Goal: Check status: Check status

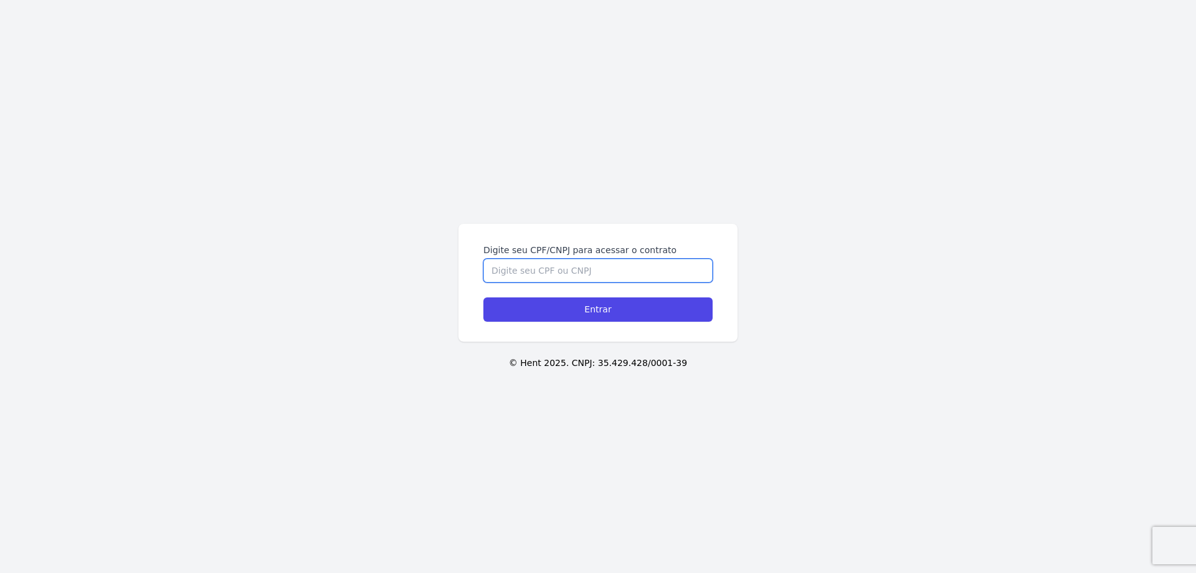
click at [518, 269] on input "Digite seu CPF/CNPJ para acessar o contrato" at bounding box center [598, 271] width 229 height 24
type input "12149267705"
click at [484, 297] on input "Entrar" at bounding box center [598, 309] width 229 height 24
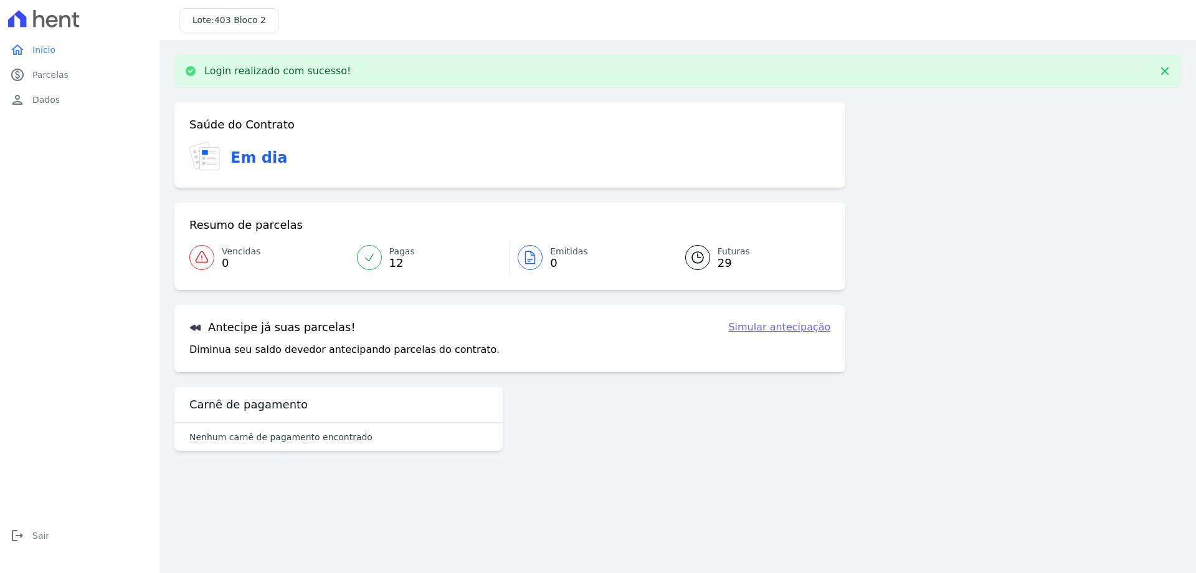
click at [586, 300] on div "Saúde do Contrato Em dia Resumo de parcelas Vencidas 0 Pagas 12 Emitidas 0 Futu…" at bounding box center [509, 237] width 671 height 270
click at [45, 75] on span "Parcelas" at bounding box center [50, 75] width 36 height 12
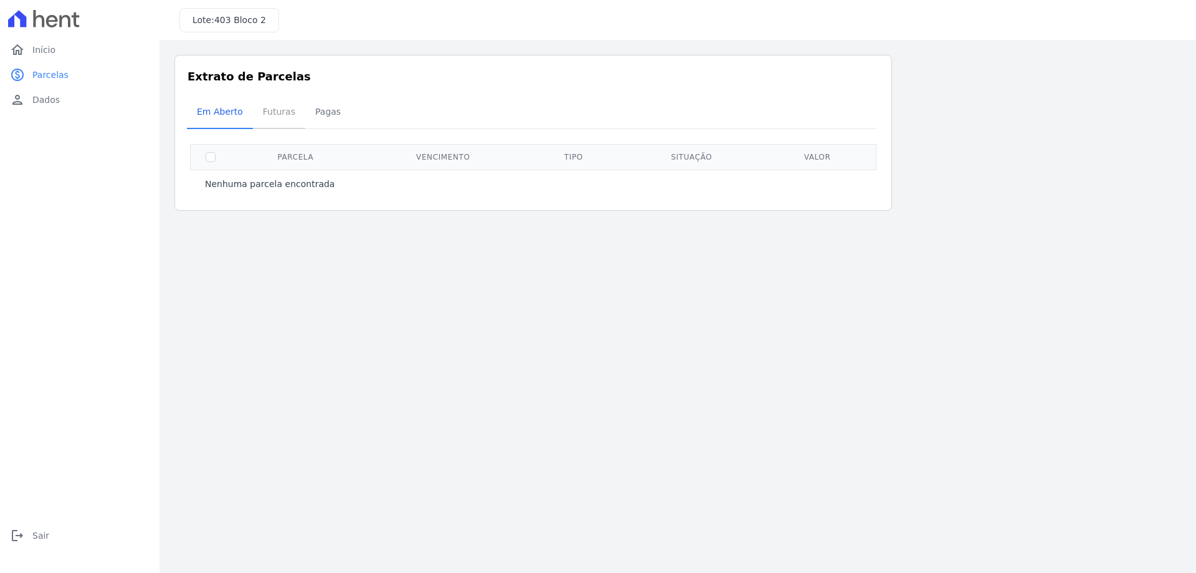
click at [270, 114] on span "Futuras" at bounding box center [278, 111] width 47 height 25
